Goal: Find specific page/section: Find specific page/section

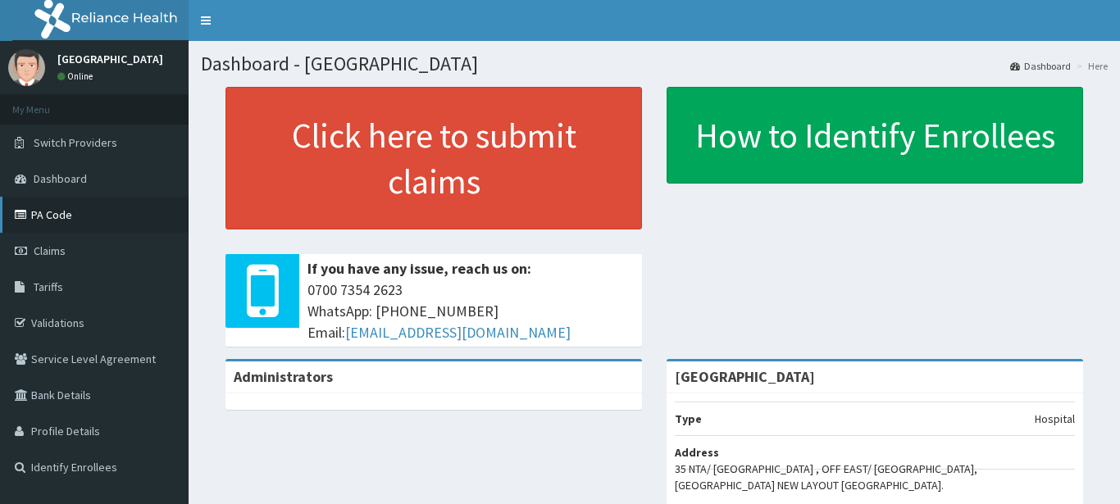
click at [73, 205] on link "PA Code" at bounding box center [94, 215] width 189 height 36
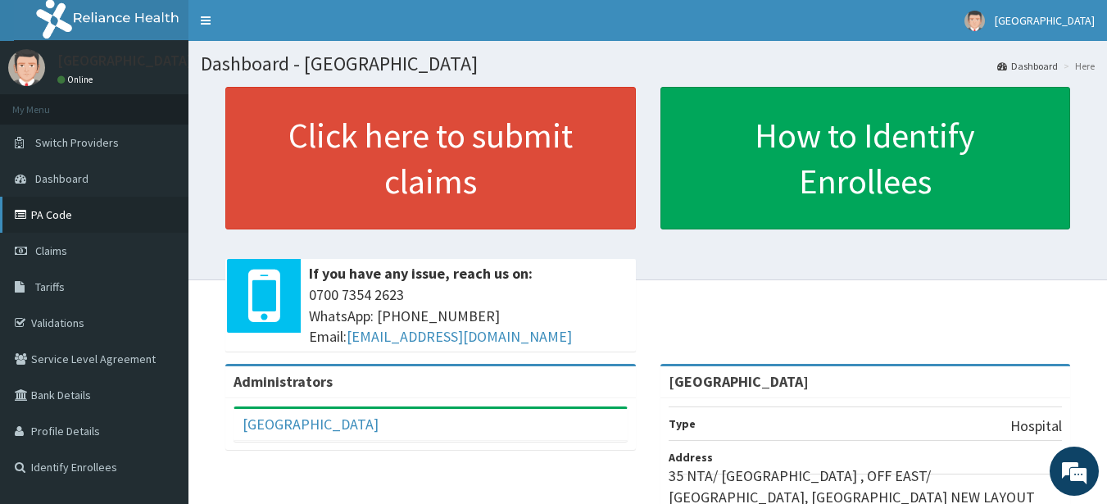
click at [79, 208] on link "PA Code" at bounding box center [94, 215] width 189 height 36
